Goal: Information Seeking & Learning: Learn about a topic

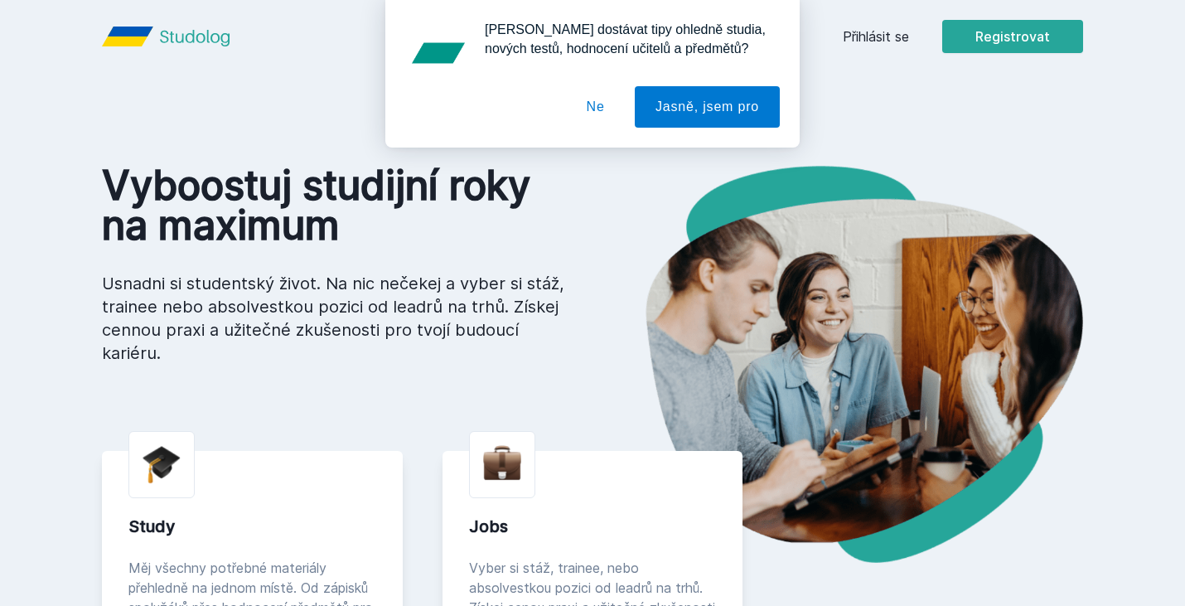
click at [606, 107] on button "Ne" at bounding box center [596, 106] width 60 height 41
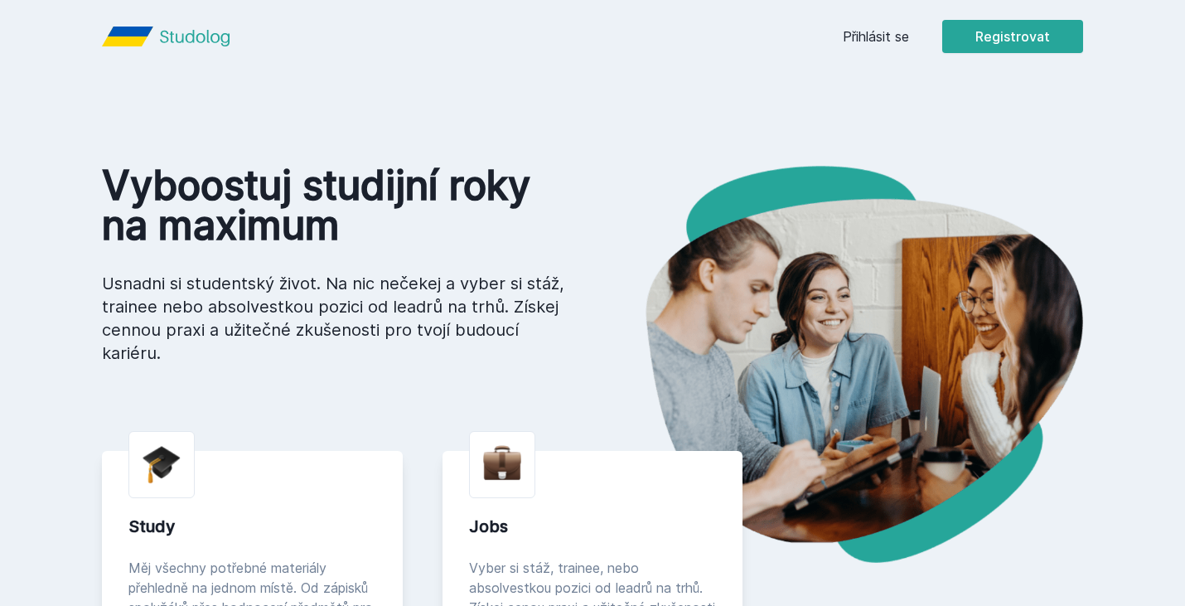
click at [880, 44] on link "Přihlásit se" at bounding box center [876, 37] width 66 height 20
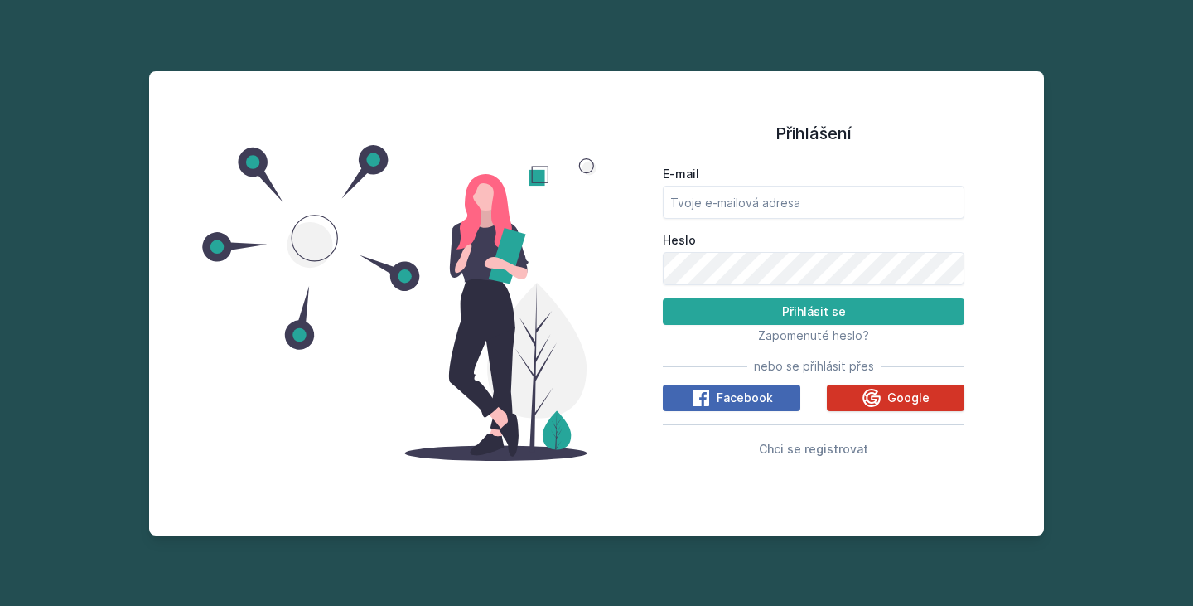
click at [885, 404] on div "Google" at bounding box center [896, 398] width 68 height 20
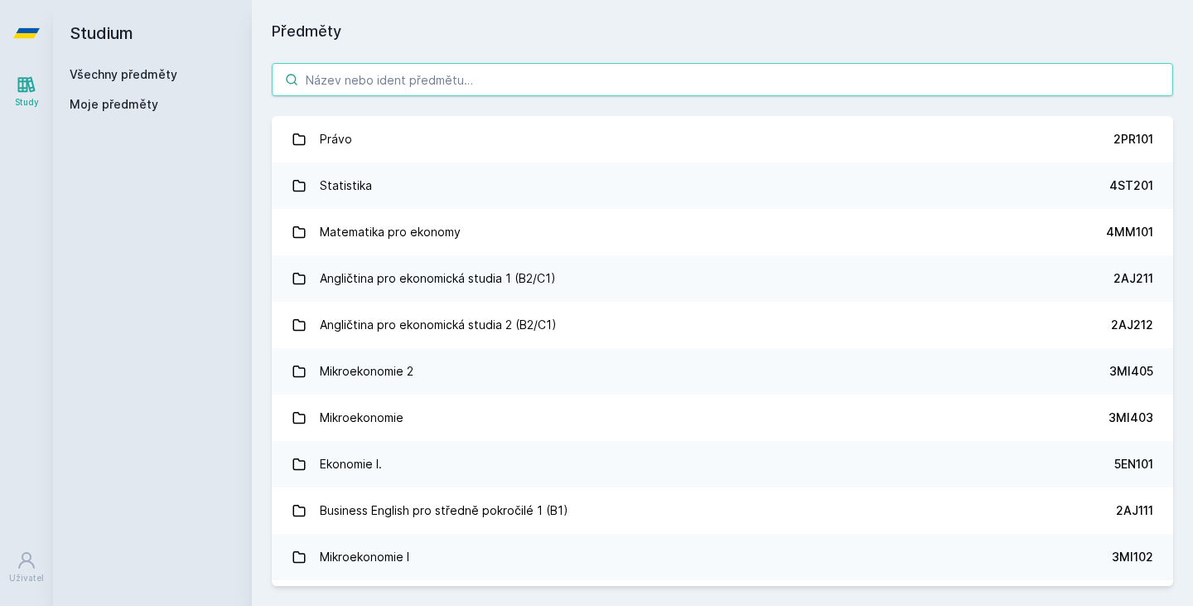
click at [418, 90] on input "search" at bounding box center [723, 79] width 902 height 33
paste input "Ing. Lukáš Sýkora, Ph.D."
type input "Ing. Lukáš Sýkora, Ph.D."
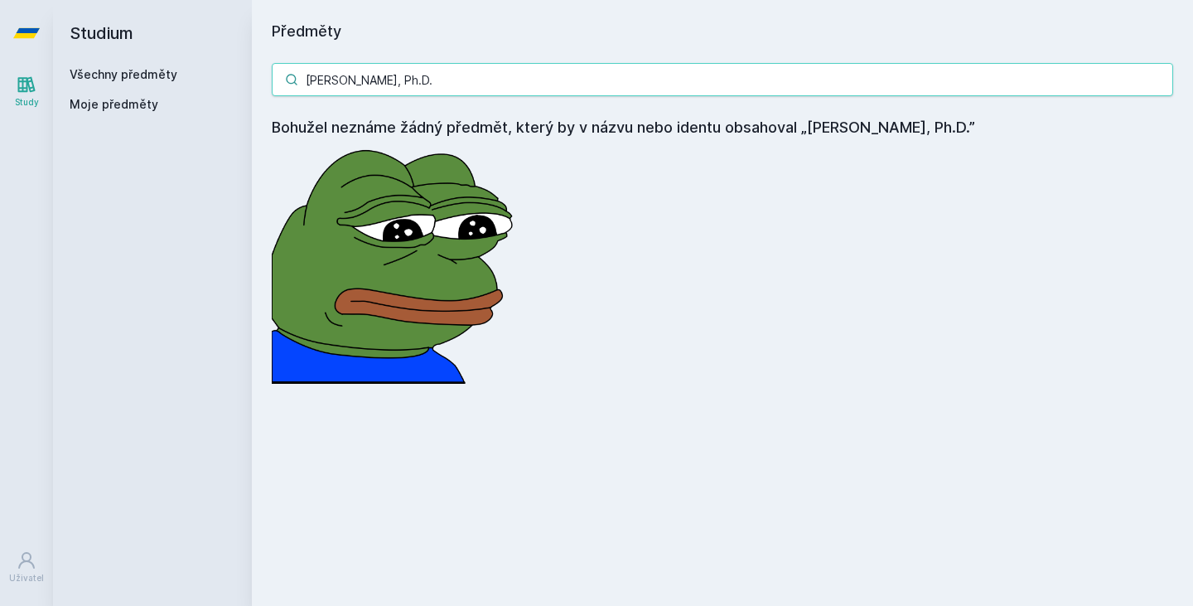
click at [1160, 78] on input "Ing. Lukáš Sýkora, Ph.D." at bounding box center [723, 79] width 902 height 33
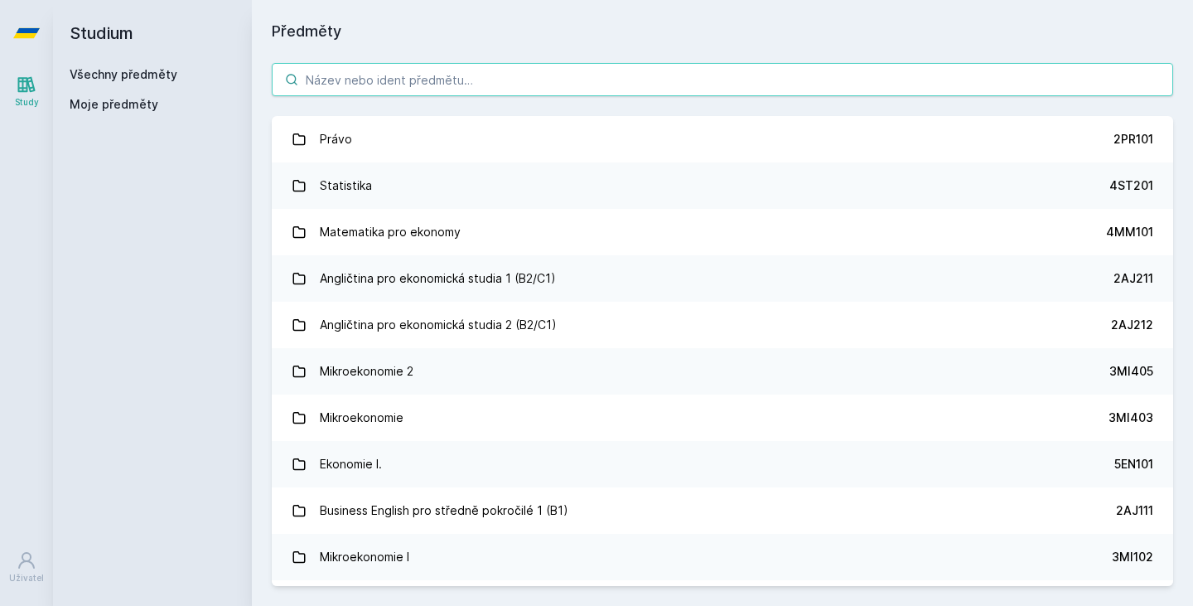
click at [495, 85] on input "search" at bounding box center [723, 79] width 902 height 33
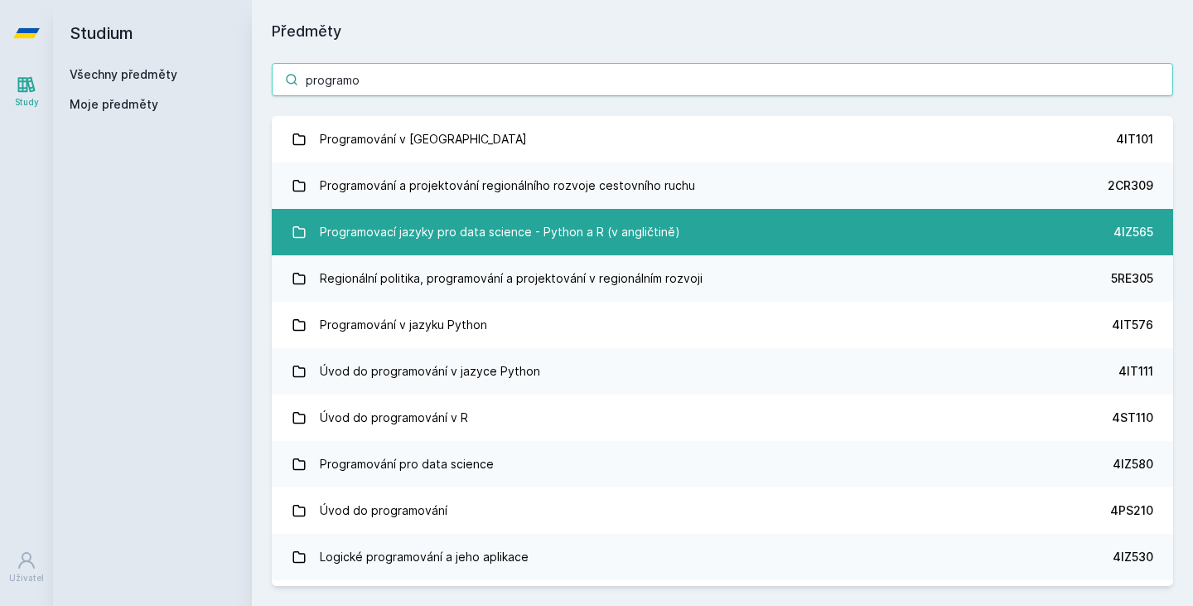
type input "programo"
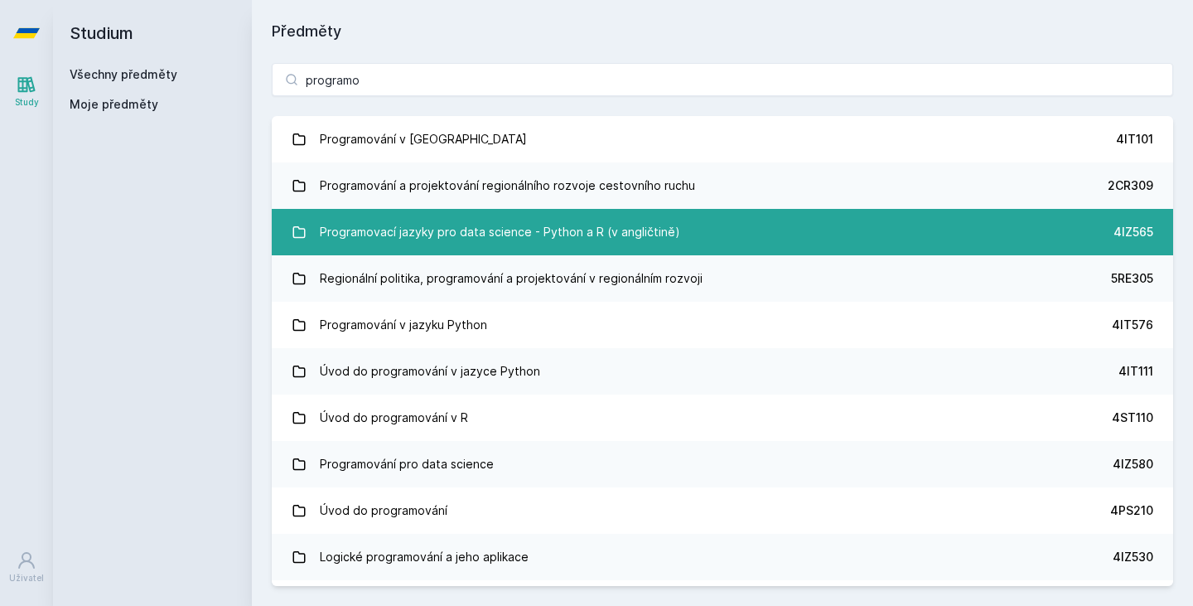
click at [532, 232] on div "Programovací jazyky pro data science - Python a R (v angličtině)" at bounding box center [500, 231] width 360 height 33
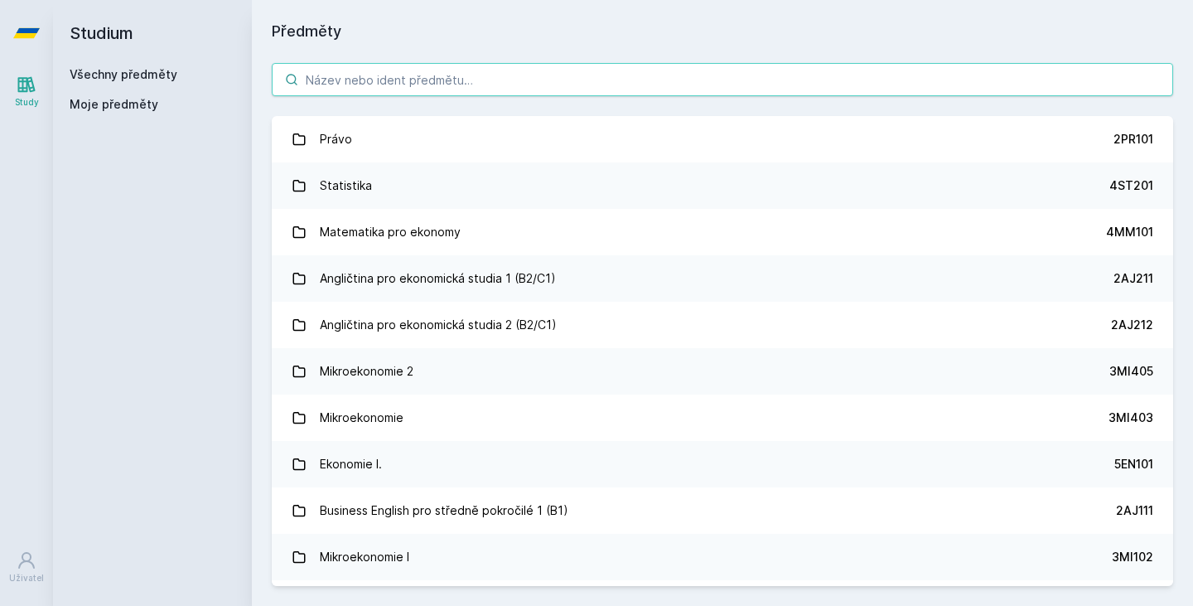
click at [466, 80] on input "search" at bounding box center [723, 79] width 902 height 33
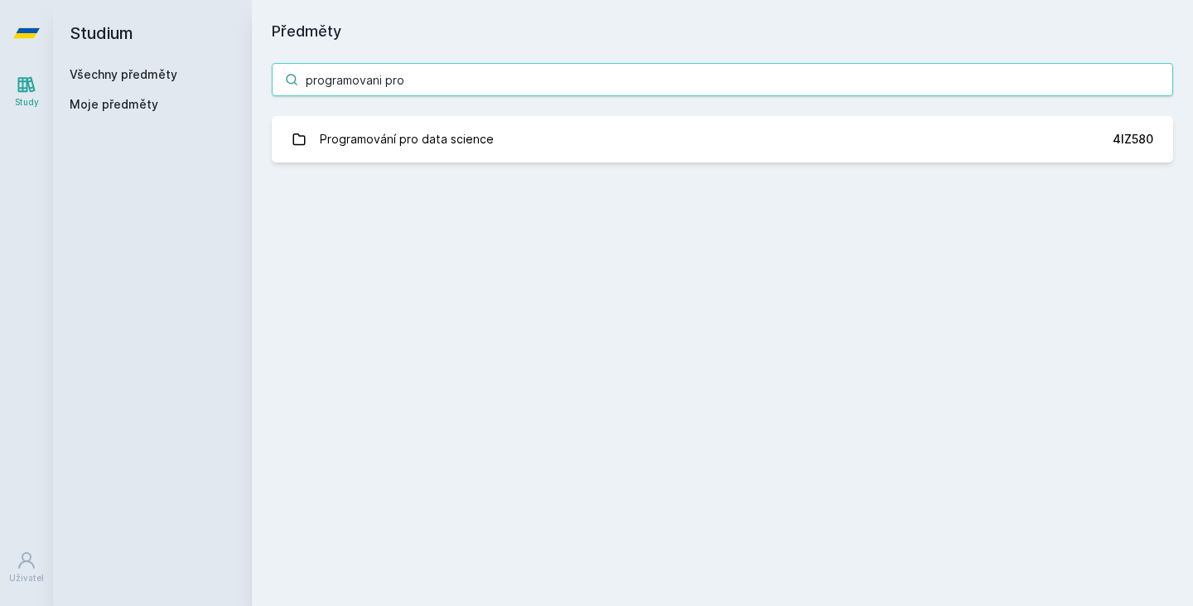
type input "programovani pro"
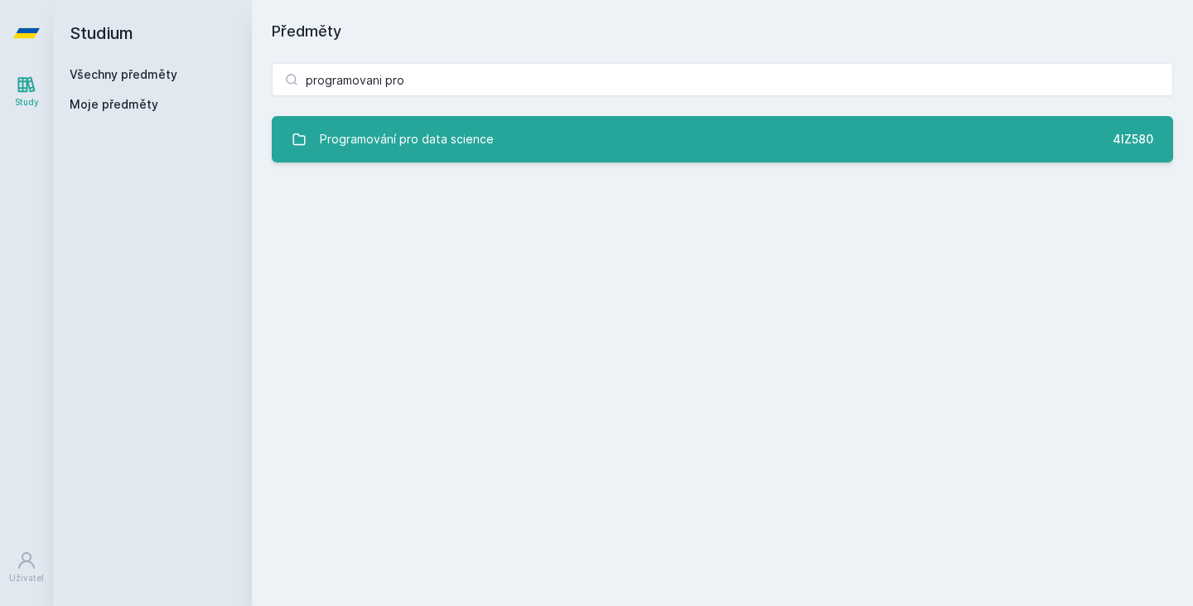
click at [1033, 136] on link "Programování pro data science 4IZ580" at bounding box center [723, 139] width 902 height 46
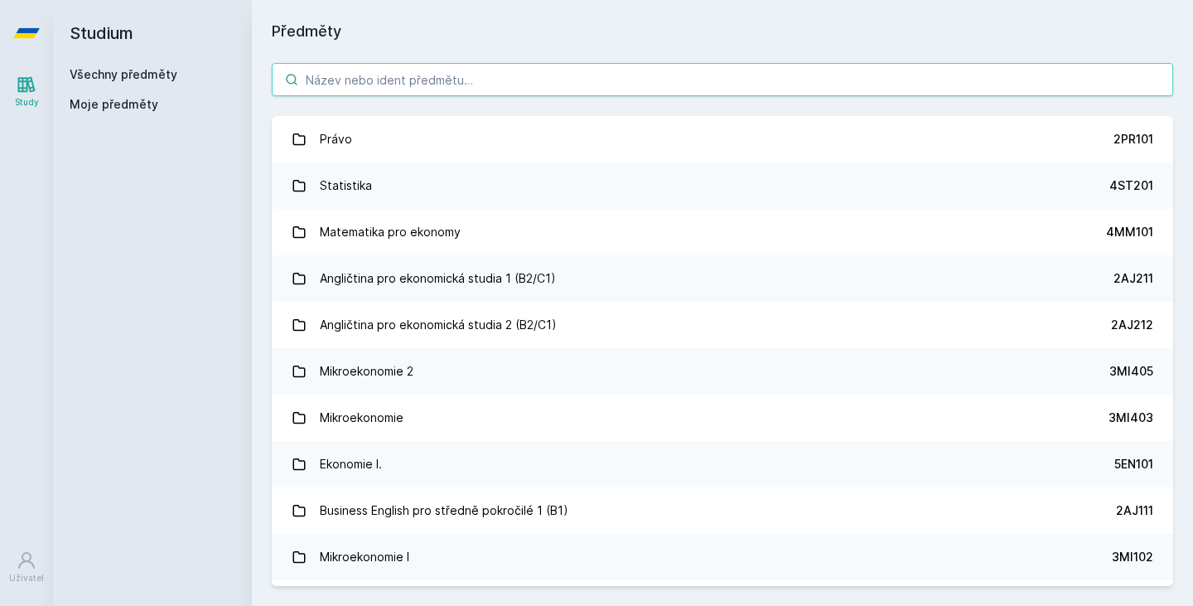
click at [390, 67] on input "search" at bounding box center [723, 79] width 902 height 33
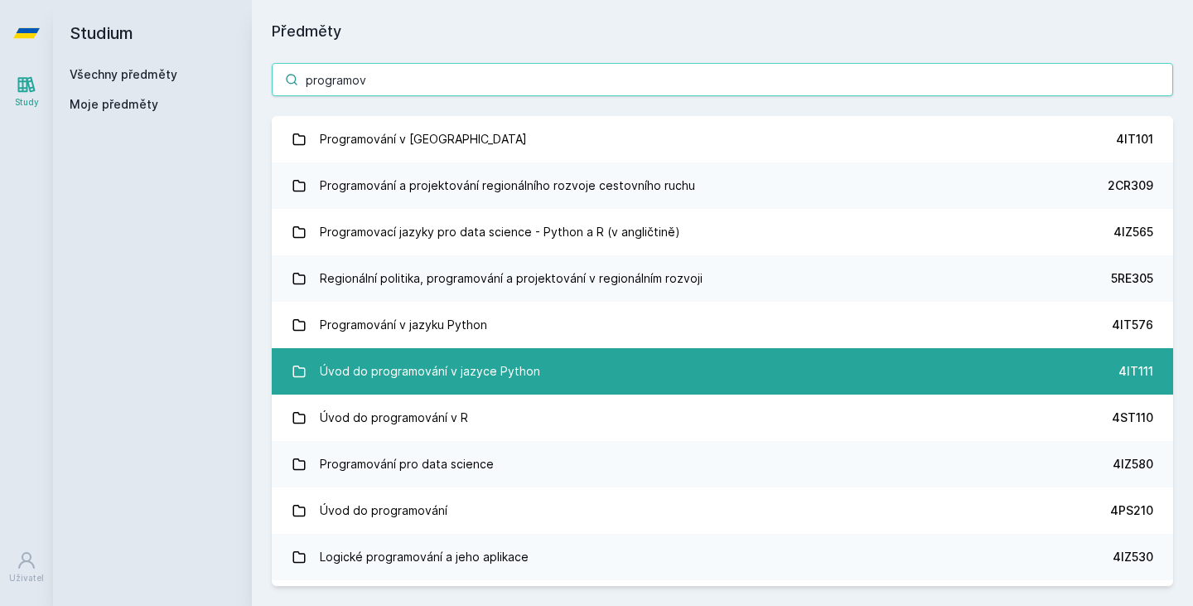
type input "programov"
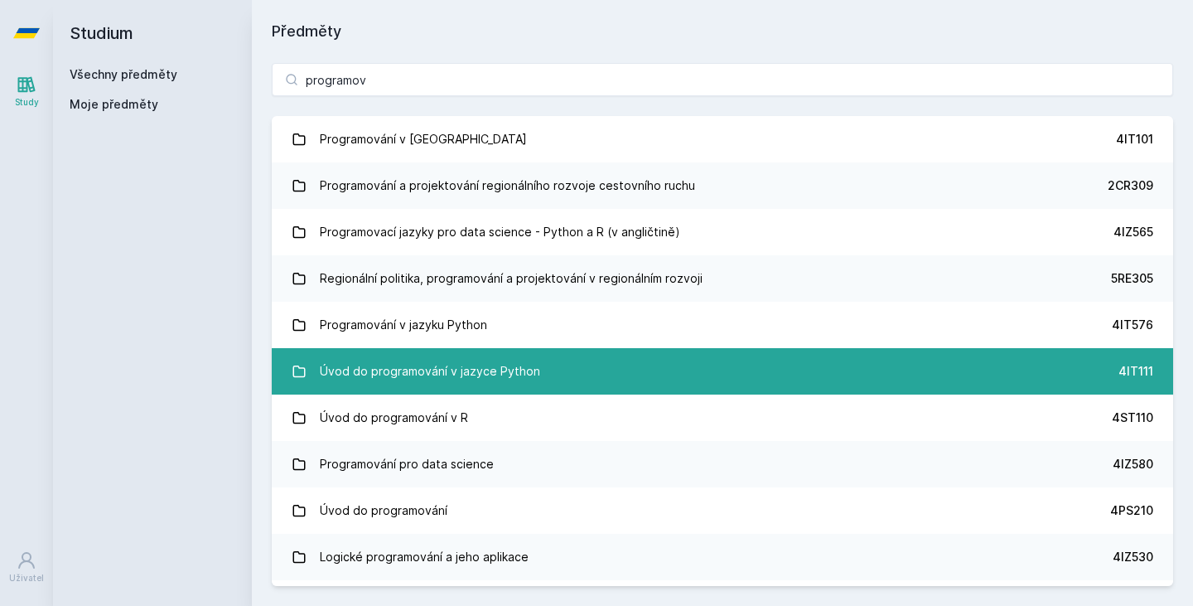
click at [573, 367] on link "Úvod do programování v jazyce Python 4IT111" at bounding box center [723, 371] width 902 height 46
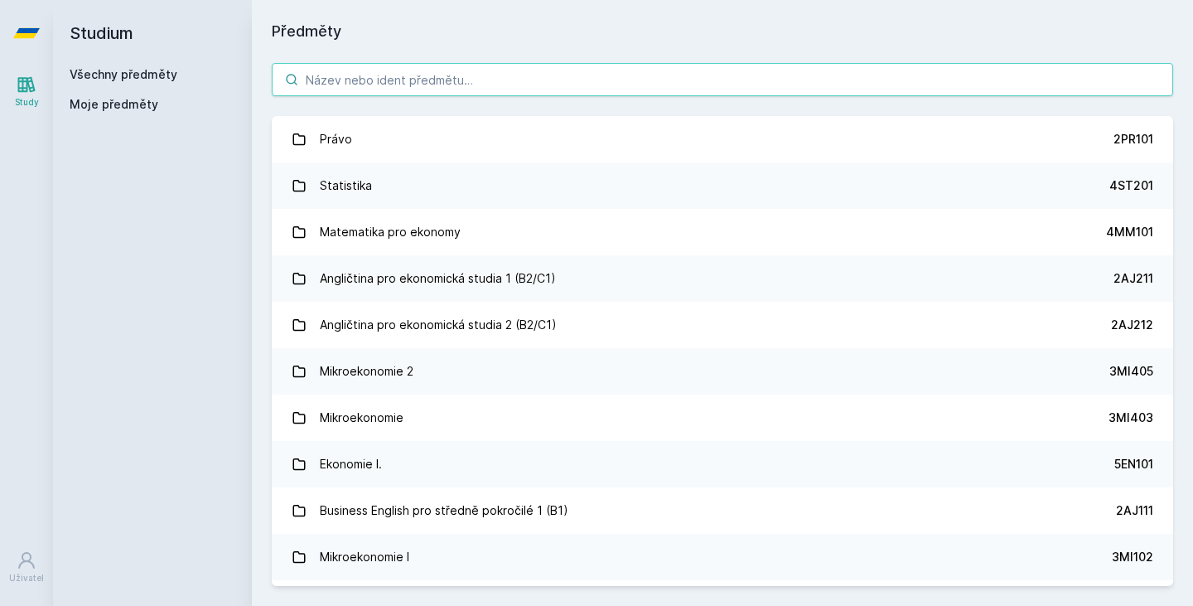
click at [375, 84] on input "search" at bounding box center [723, 79] width 902 height 33
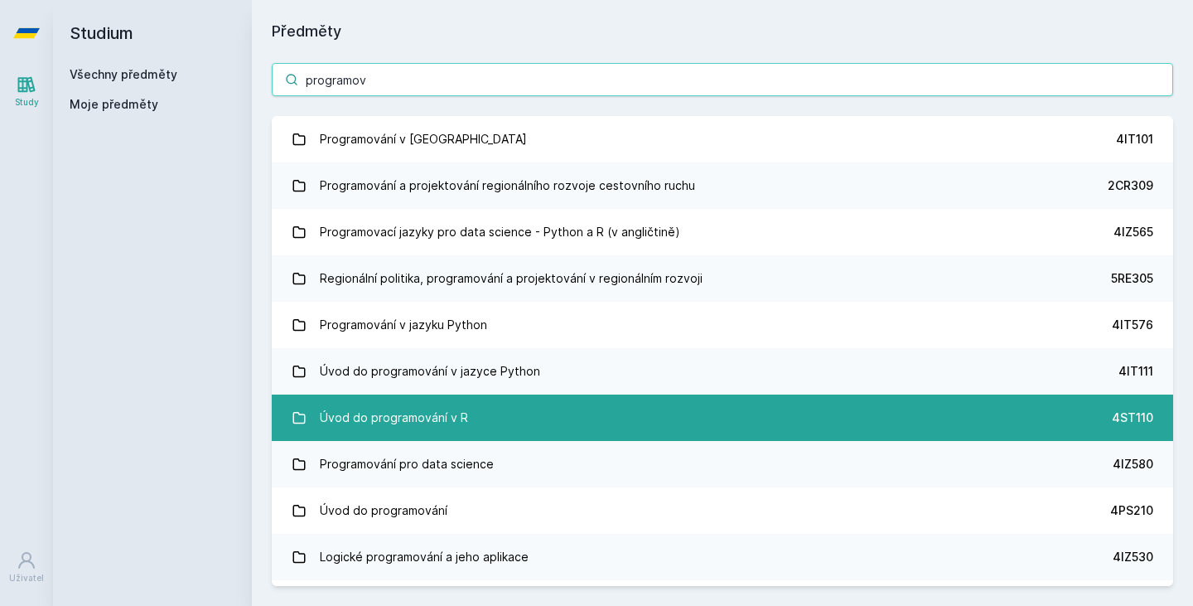
scroll to position [226, 0]
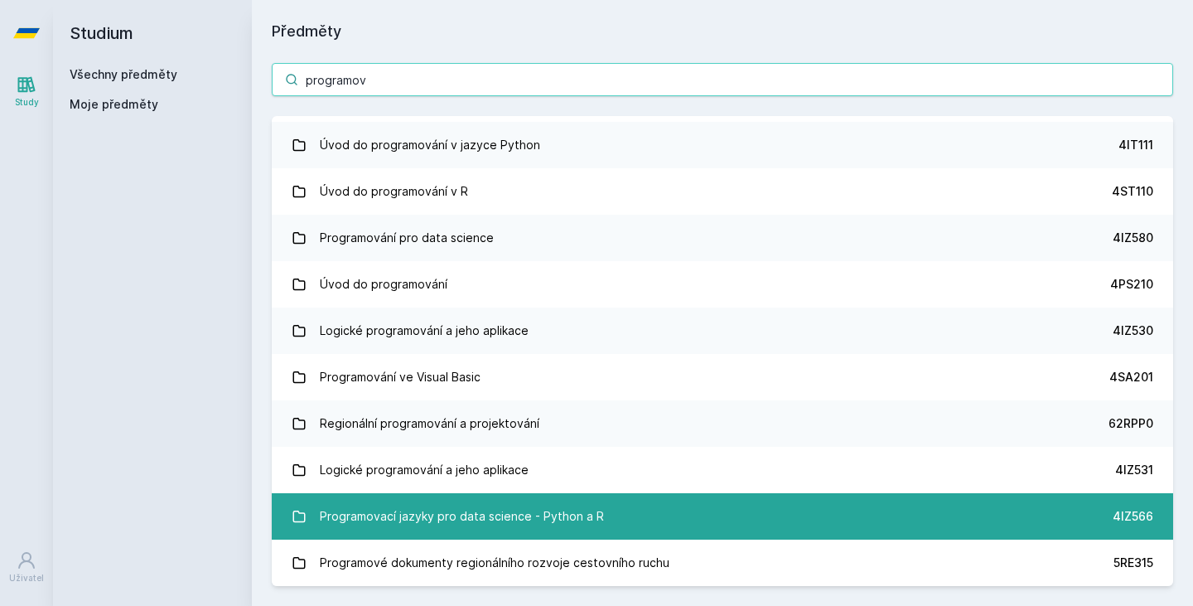
type input "programov"
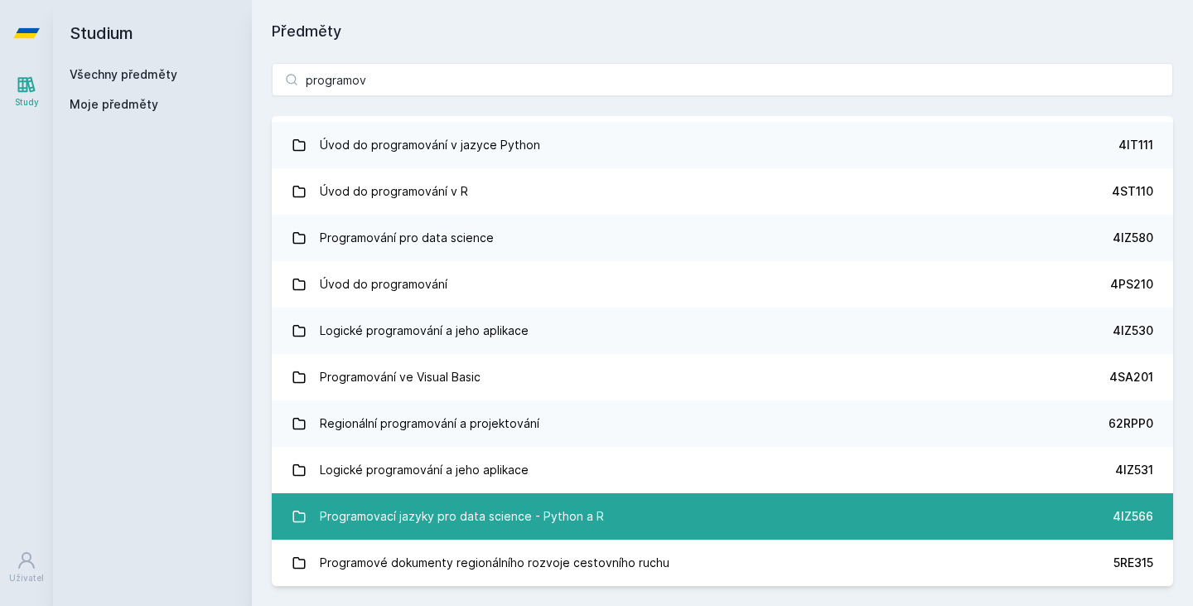
click at [587, 524] on div "Programovací jazyky pro data science - Python a R" at bounding box center [462, 516] width 284 height 33
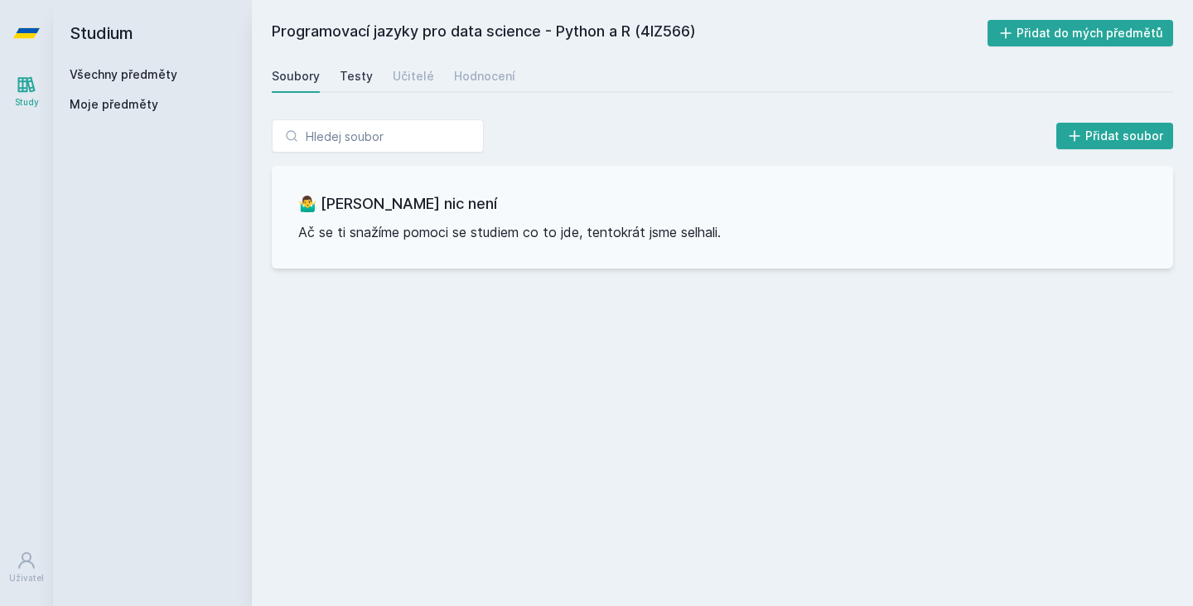
click at [357, 70] on div "Testy" at bounding box center [356, 76] width 33 height 17
click at [419, 79] on div "Učitelé" at bounding box center [413, 76] width 41 height 17
click at [459, 81] on div "Hodnocení" at bounding box center [484, 76] width 61 height 17
click at [398, 82] on div "Učitelé" at bounding box center [413, 76] width 41 height 17
click at [278, 75] on div "Soubory" at bounding box center [296, 76] width 48 height 17
